Goal: Navigation & Orientation: Find specific page/section

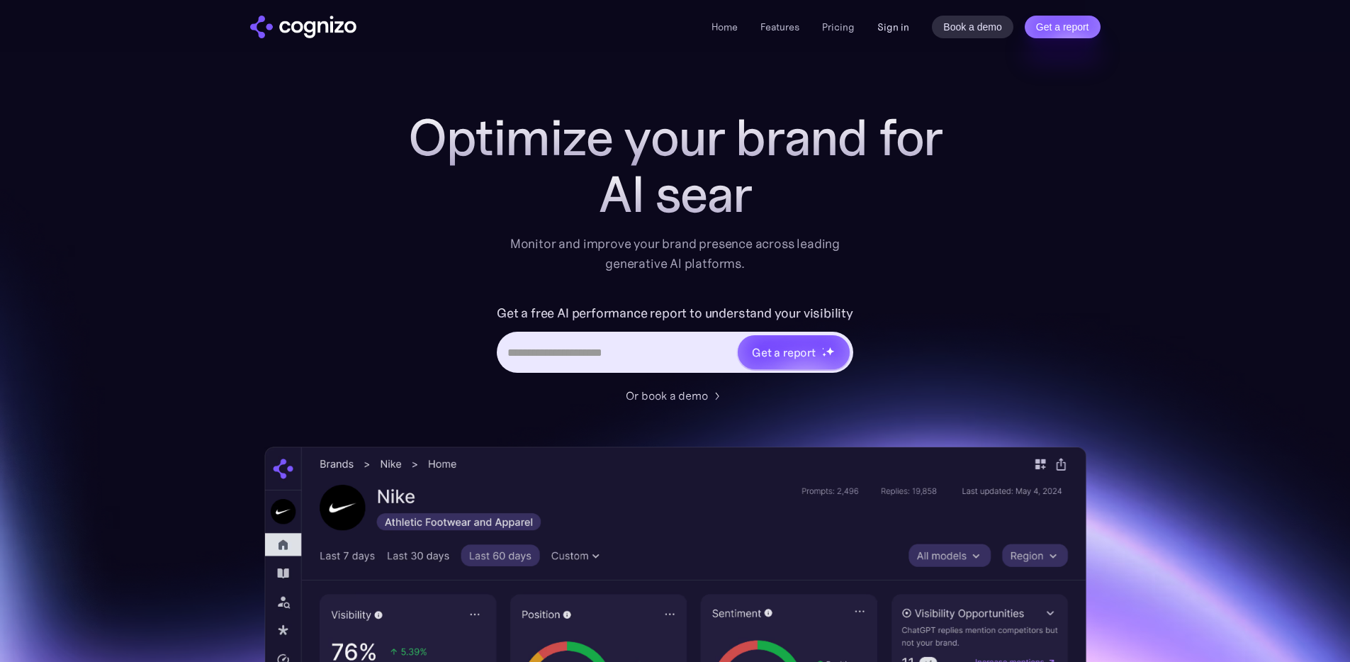
click at [884, 26] on link "Sign in" at bounding box center [893, 26] width 32 height 17
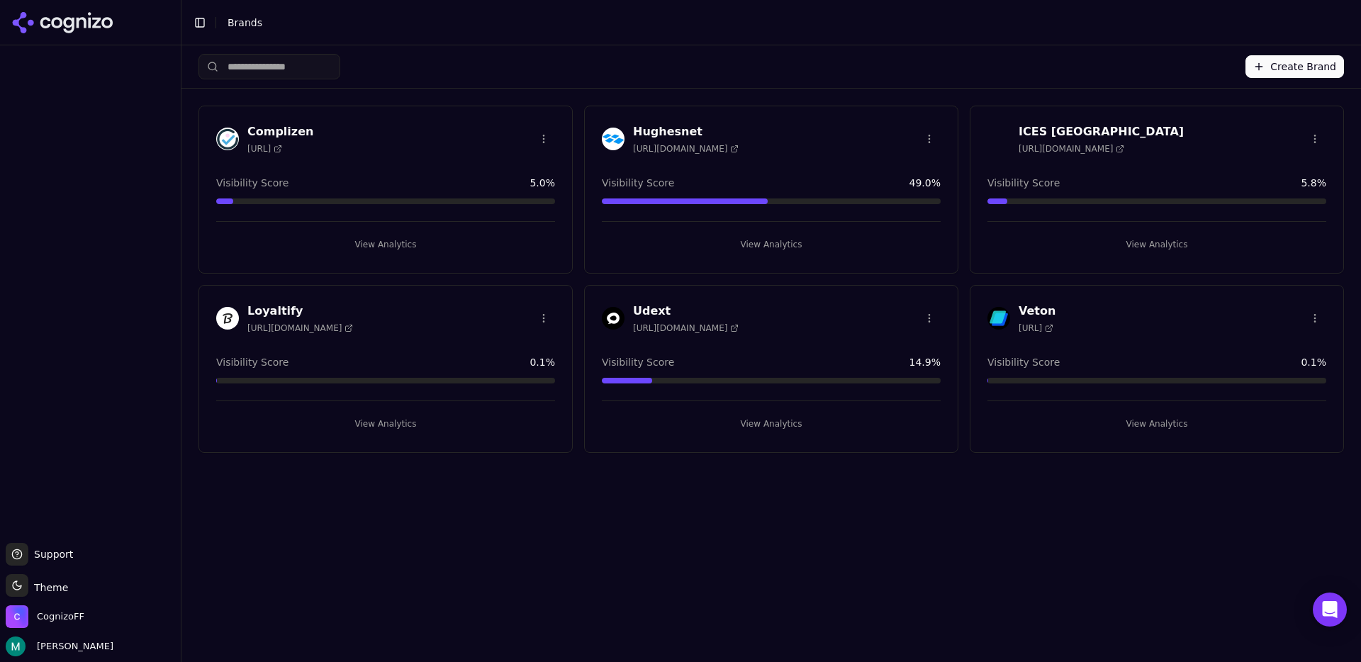
click at [198, 23] on button "Toggle Sidebar" at bounding box center [200, 23] width 20 height 20
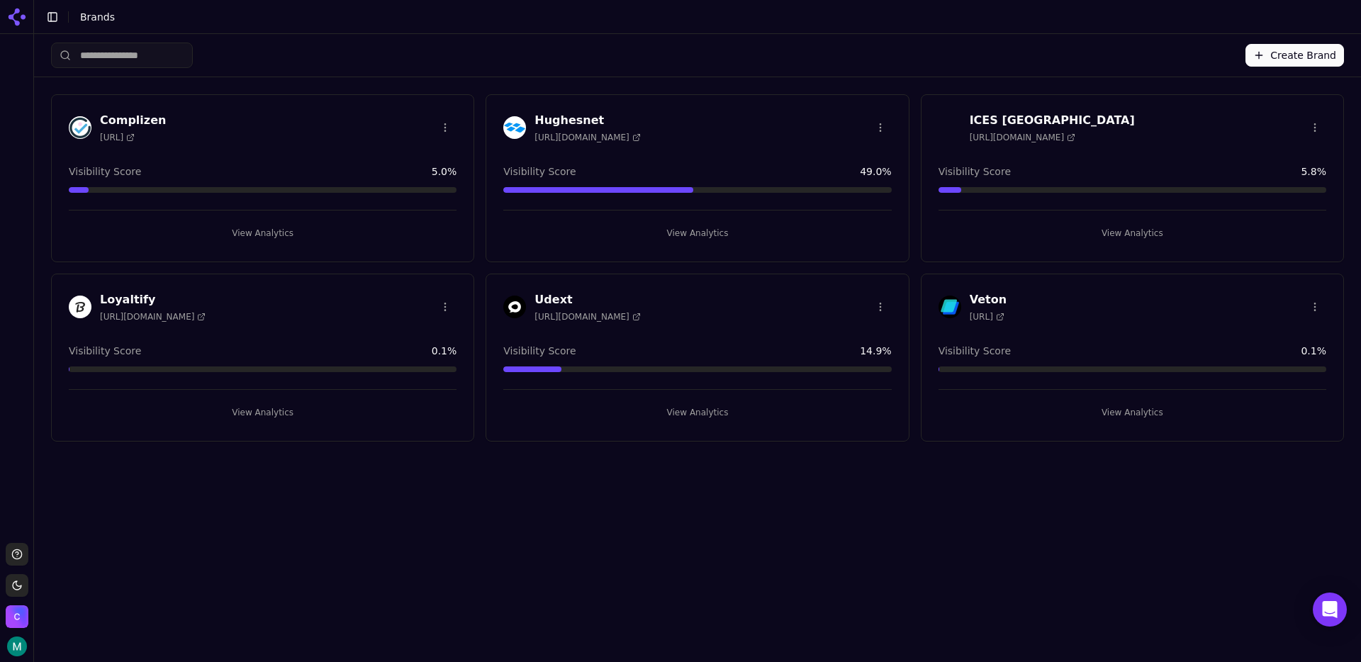
click at [58, 18] on button "Toggle Sidebar" at bounding box center [53, 17] width 20 height 20
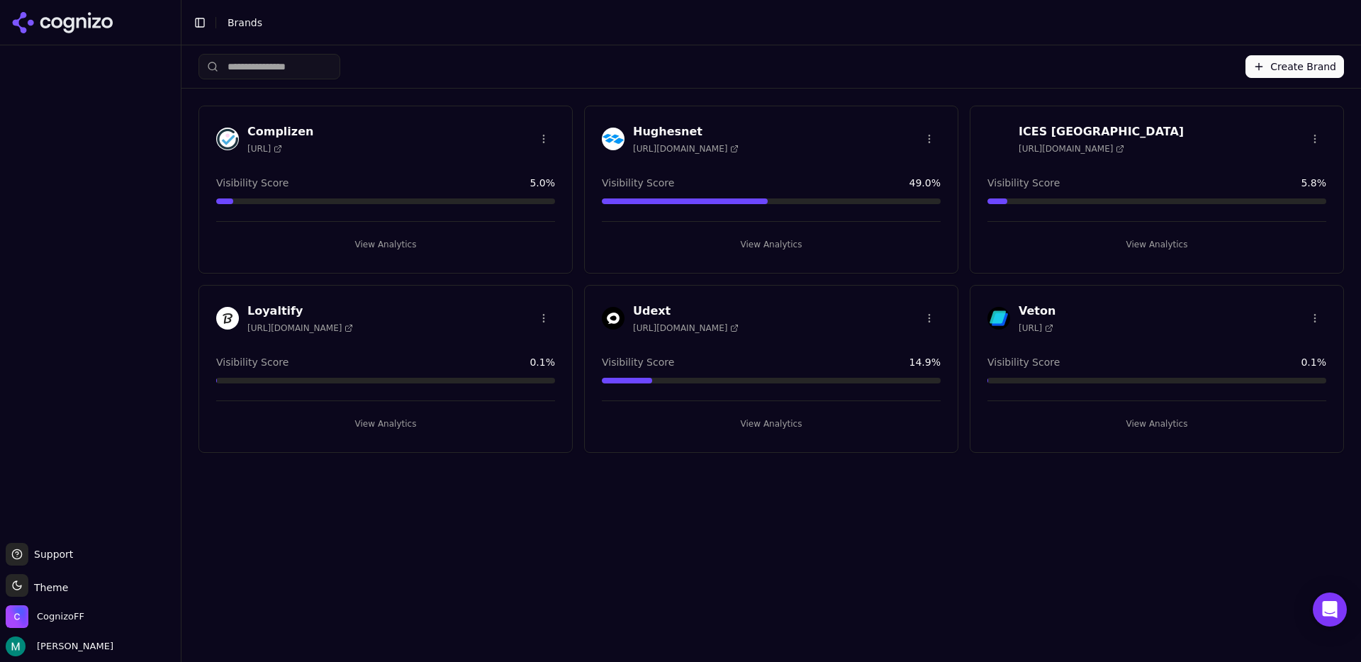
click at [198, 26] on button "Toggle Sidebar" at bounding box center [200, 23] width 20 height 20
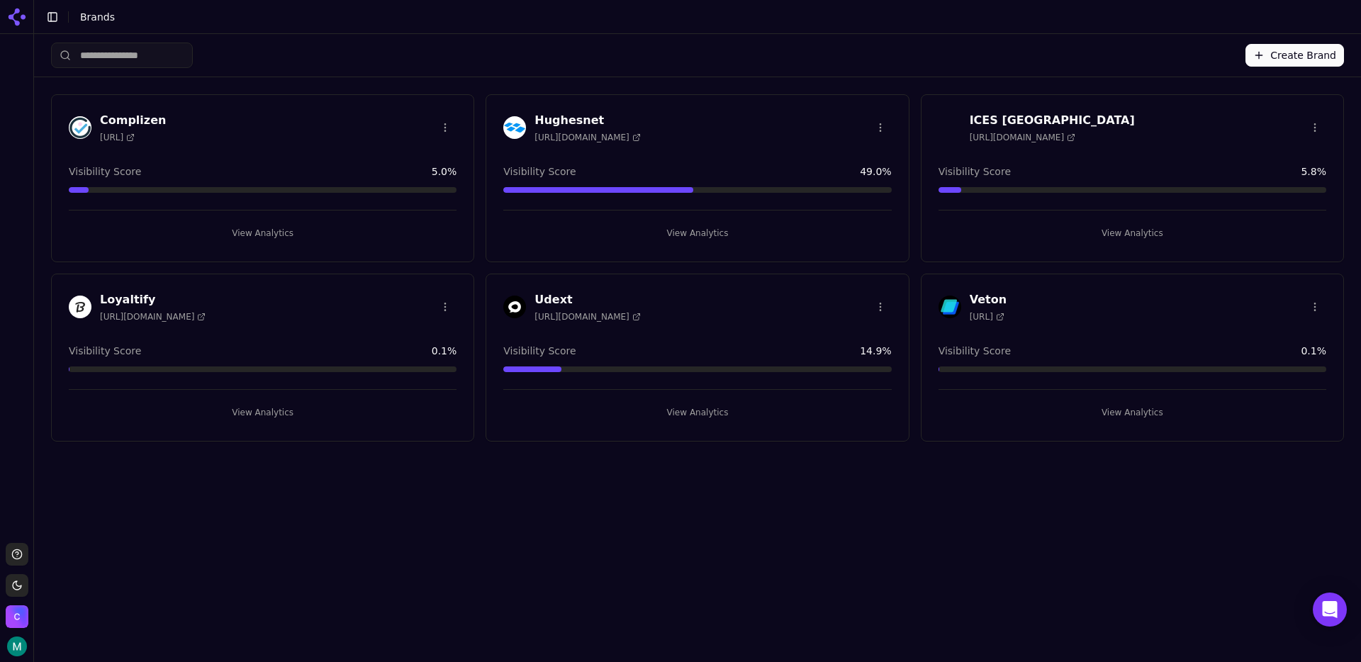
click at [49, 16] on button "Toggle Sidebar" at bounding box center [53, 17] width 20 height 20
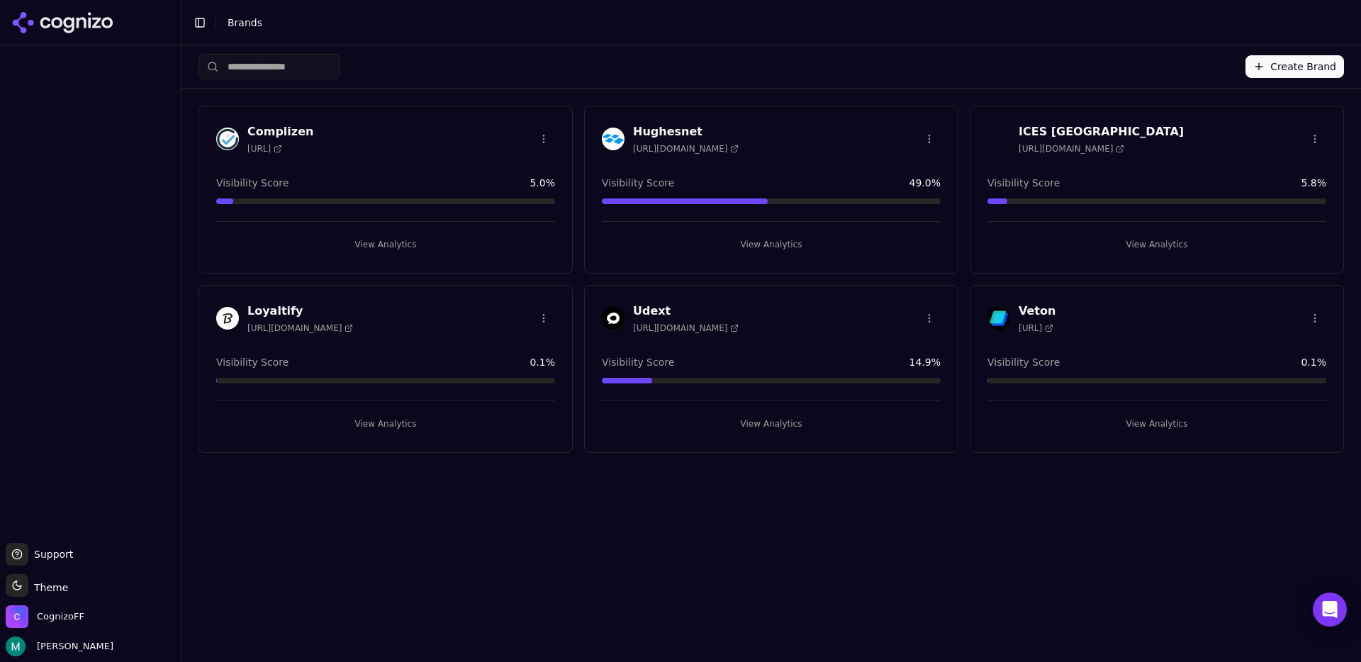
click at [200, 27] on button "Toggle Sidebar" at bounding box center [200, 23] width 20 height 20
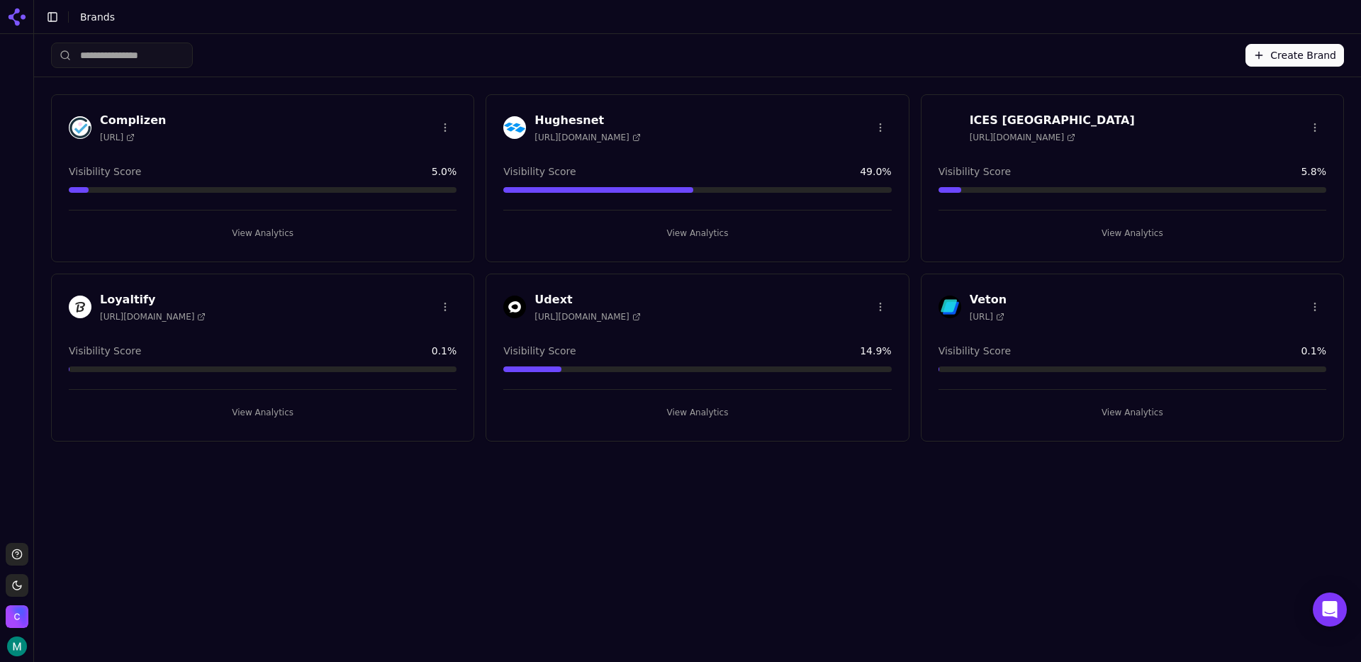
click at [51, 14] on button "Toggle Sidebar" at bounding box center [53, 17] width 20 height 20
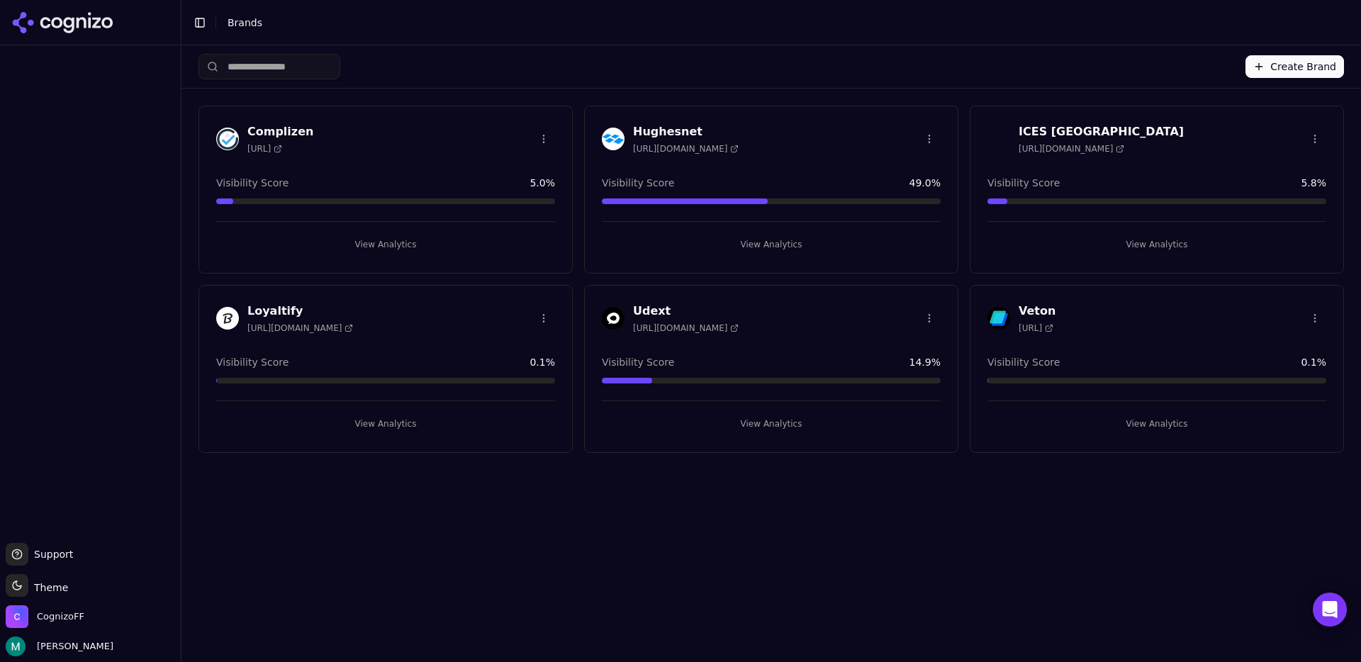
click at [196, 26] on button "Toggle Sidebar" at bounding box center [200, 23] width 20 height 20
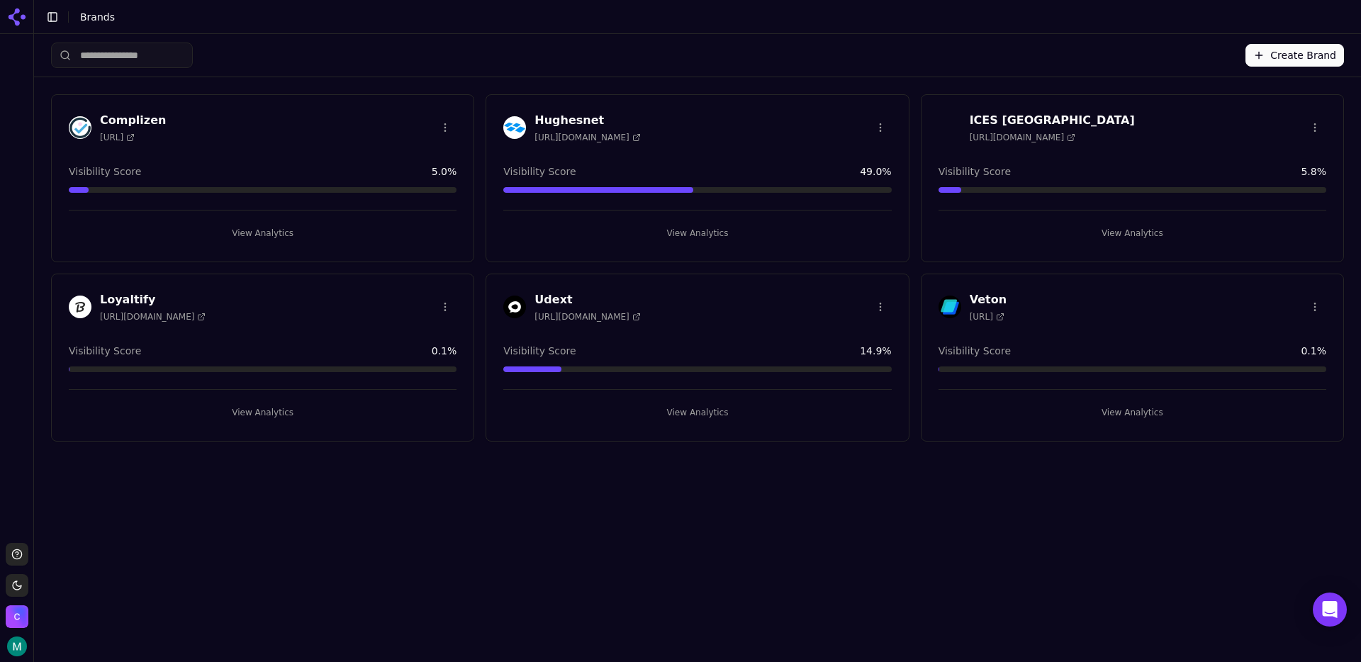
click at [46, 17] on button "Toggle Sidebar" at bounding box center [53, 17] width 20 height 20
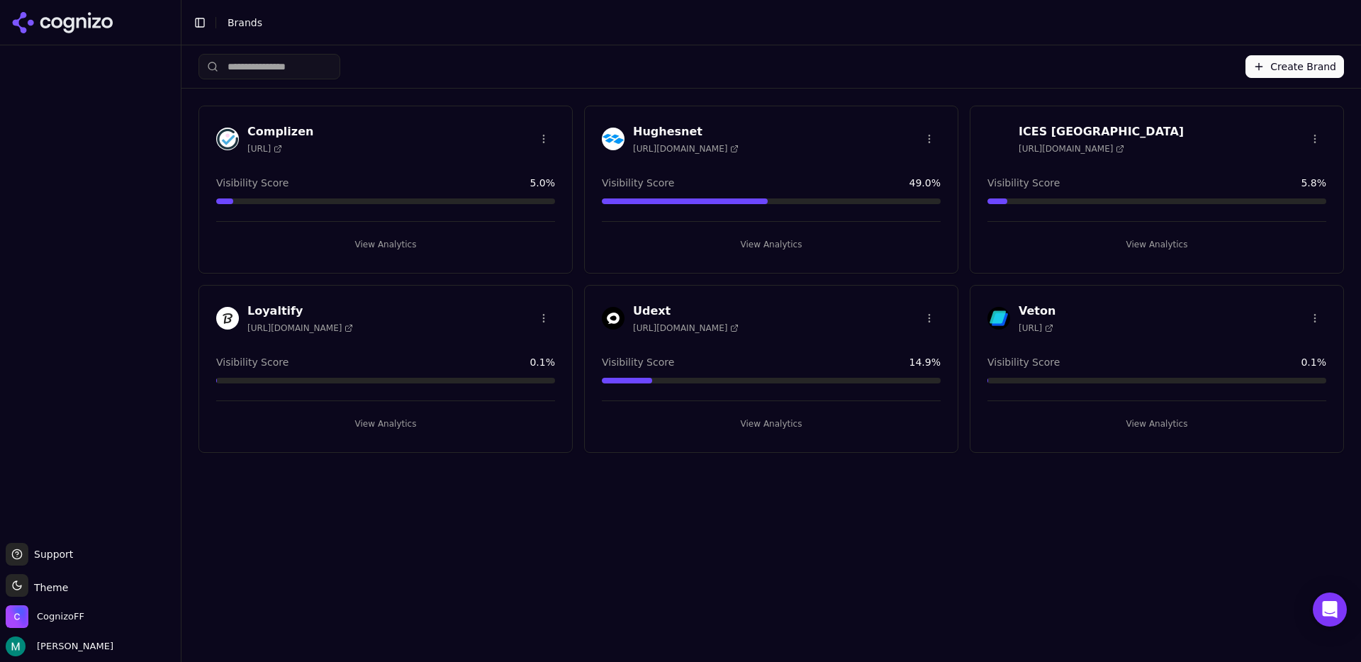
click at [687, 30] on div "Toggle Sidebar Brands" at bounding box center [756, 23] width 1151 height 20
